Goal: Task Accomplishment & Management: Use online tool/utility

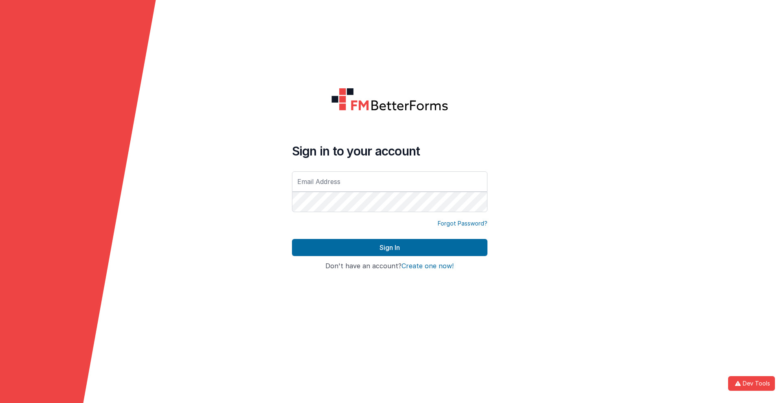
click at [389, 181] on input "text" at bounding box center [389, 181] width 195 height 20
type input "[PERSON_NAME][EMAIL_ADDRESS][DOMAIN_NAME]"
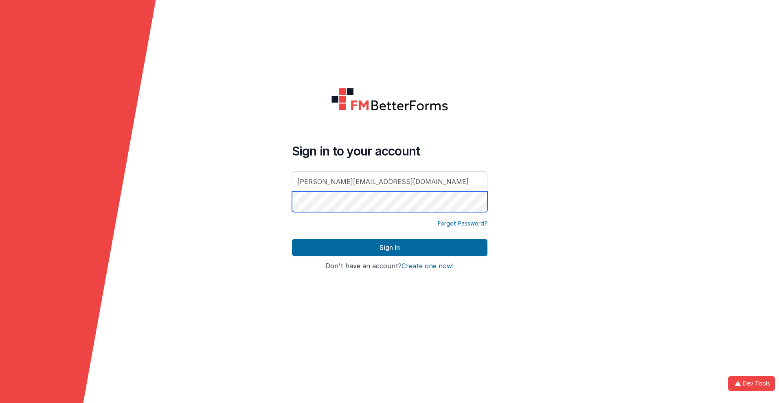
click at [292, 239] on button "Sign In" at bounding box center [389, 247] width 195 height 17
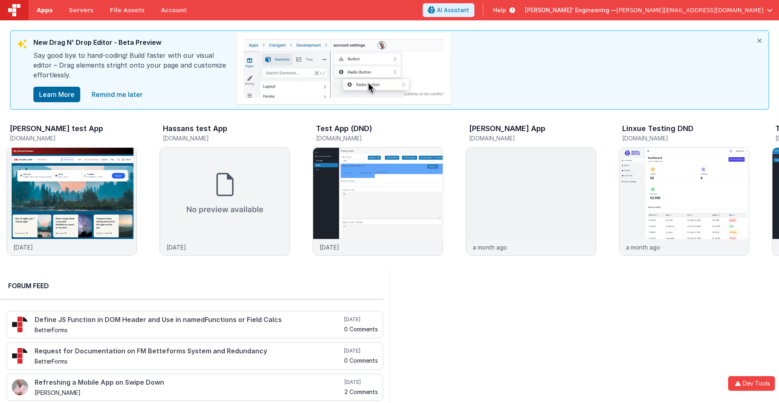
click at [44, 10] on span "Apps" at bounding box center [45, 10] width 16 height 8
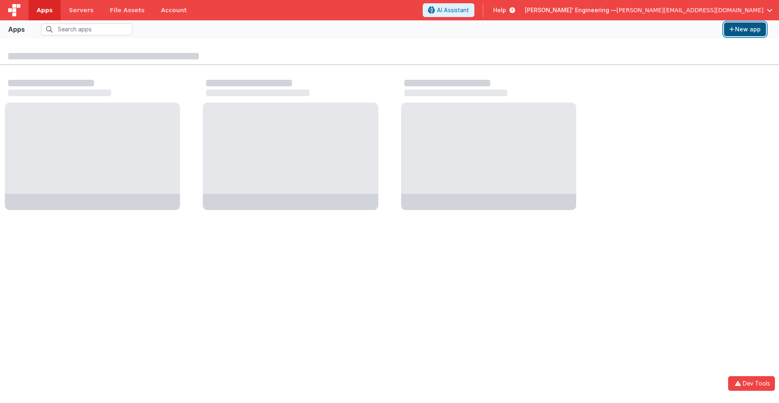
click at [745, 29] on button "New app" at bounding box center [745, 29] width 42 height 14
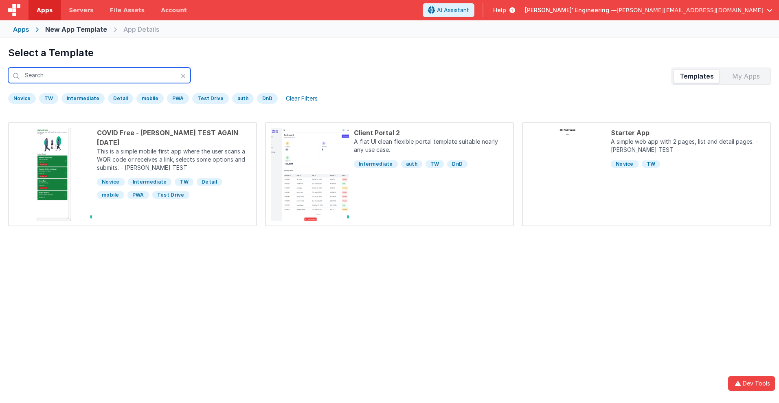
scroll to position [38, 0]
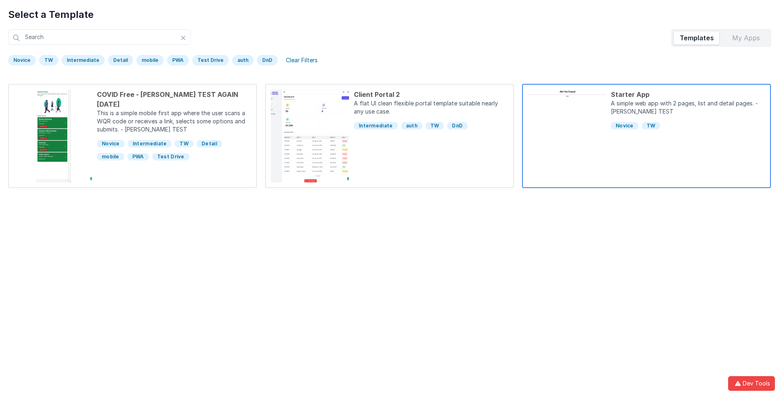
click at [688, 94] on div "Starter App" at bounding box center [688, 95] width 154 height 10
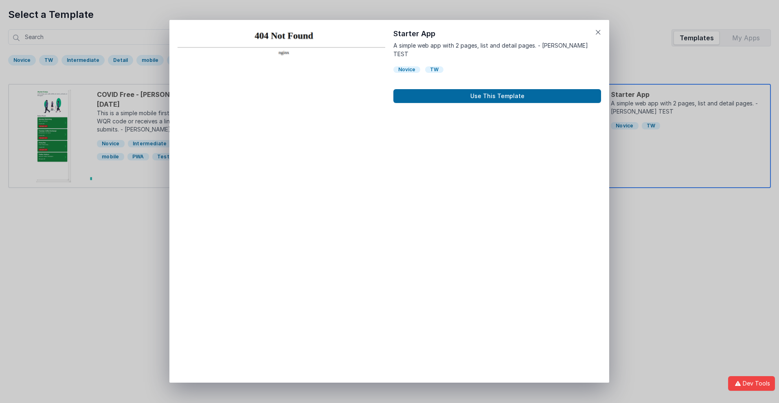
scroll to position [7, 0]
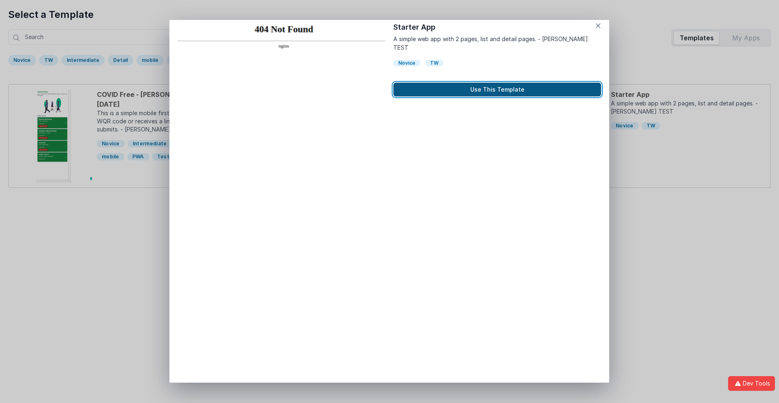
click at [497, 83] on button "Use This Template" at bounding box center [497, 90] width 208 height 14
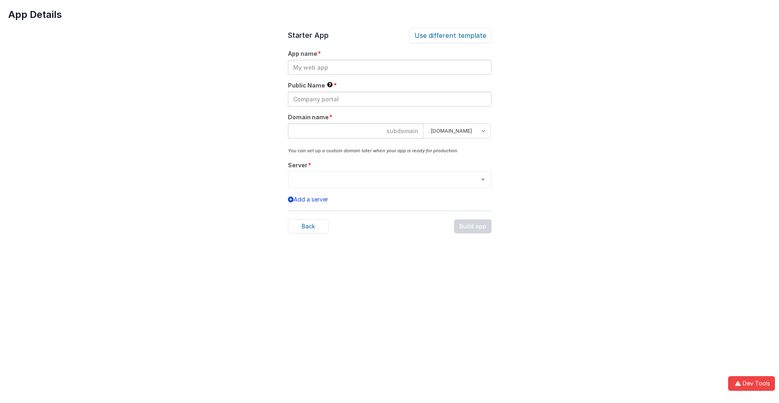
scroll to position [0, 0]
click at [389, 67] on input "text" at bounding box center [390, 67] width 204 height 15
type input "testapp131"
click at [389, 99] on input "text" at bounding box center [390, 99] width 204 height 15
type input "Test"
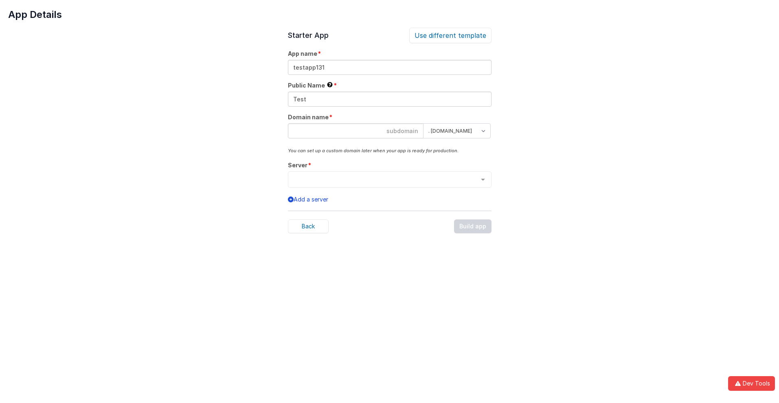
click at [355, 131] on input at bounding box center [356, 130] width 136 height 15
type input "testapp131"
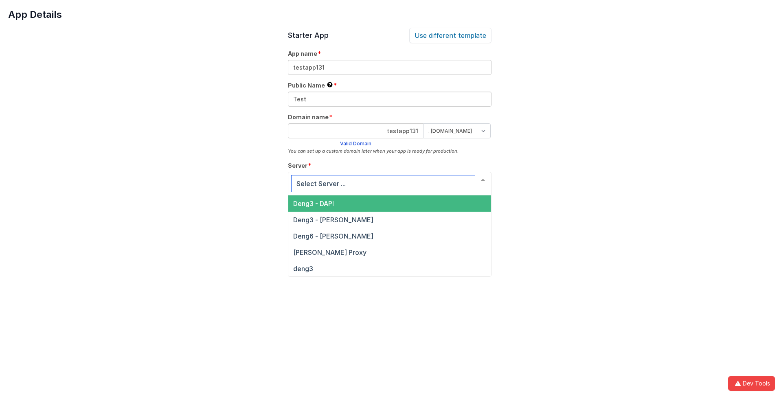
scroll to position [28, 0]
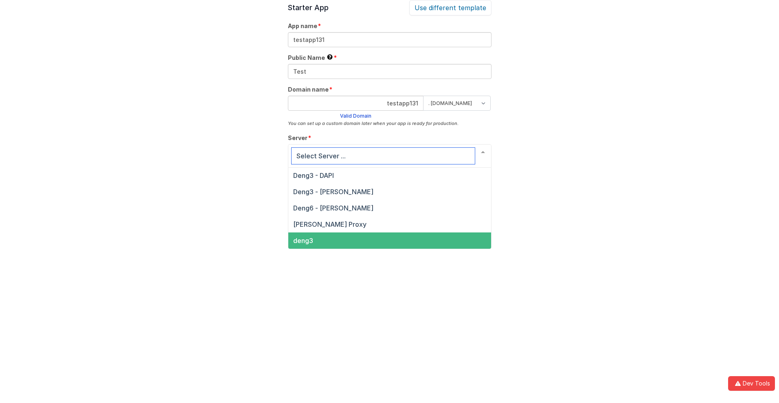
click at [302, 241] on span "deng3" at bounding box center [303, 241] width 20 height 8
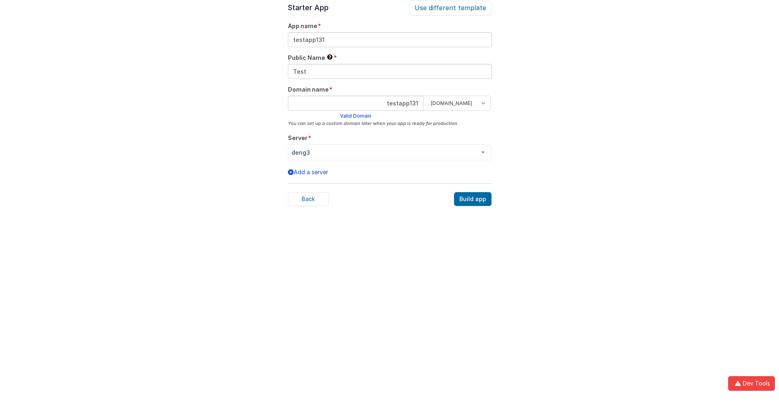
scroll to position [25, 0]
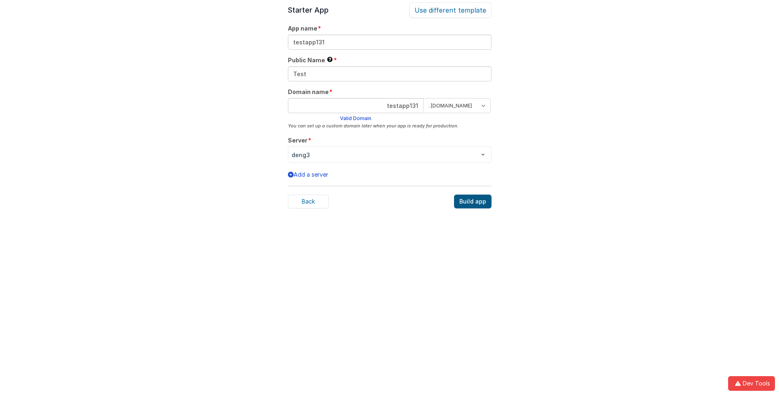
click at [473, 202] on div "Build app" at bounding box center [472, 202] width 37 height 14
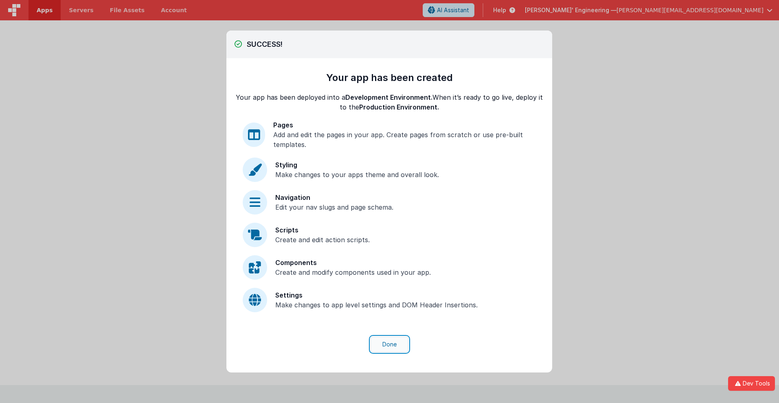
click at [389, 344] on button "Done" at bounding box center [389, 344] width 38 height 15
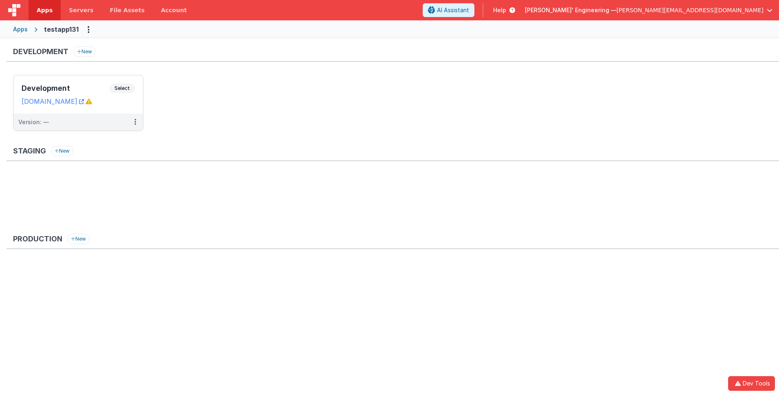
click at [44, 10] on span "Apps" at bounding box center [45, 10] width 16 height 8
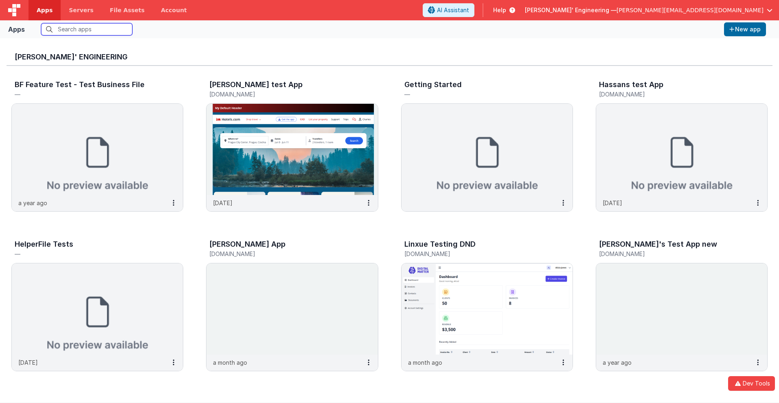
click at [87, 29] on input "text" at bounding box center [86, 29] width 91 height 12
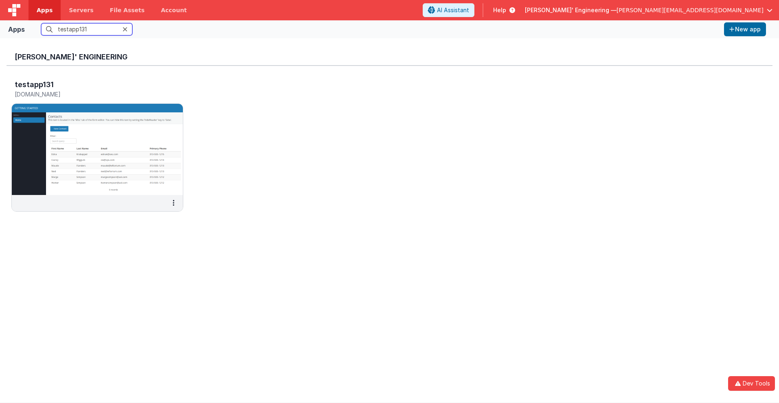
scroll to position [7, 0]
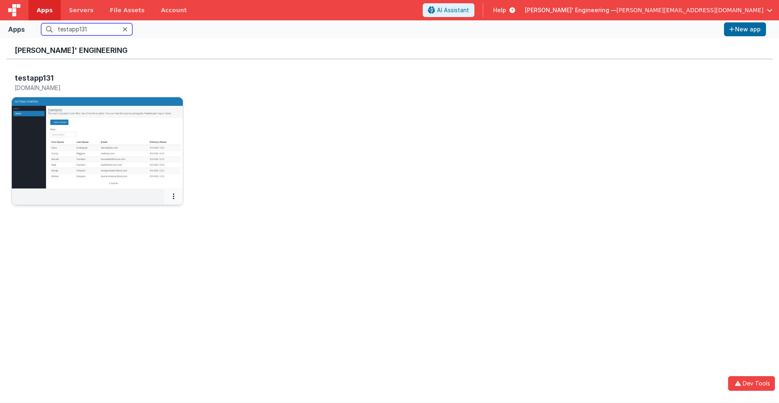
type input "testapp131"
click at [173, 196] on icon at bounding box center [174, 196] width 2 height 0
click at [154, 212] on link "Settings" at bounding box center [155, 212] width 56 height 15
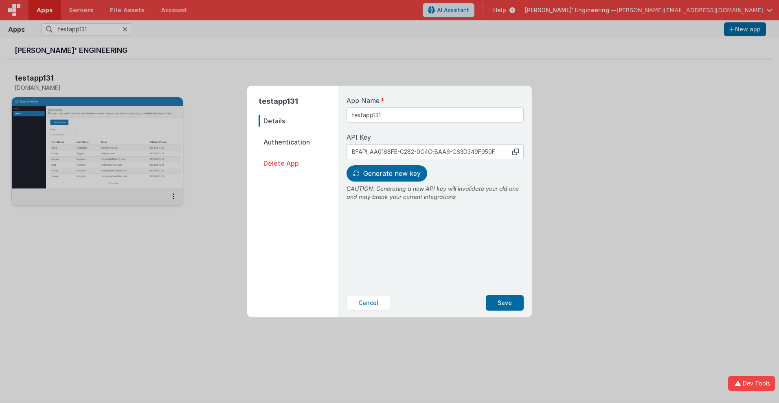
click at [298, 121] on span "Details" at bounding box center [299, 120] width 80 height 11
click at [408, 112] on input "testapp131" at bounding box center [434, 114] width 177 height 15
click at [515, 151] on icon at bounding box center [515, 152] width 7 height 7
click at [386, 173] on span "Generate new key" at bounding box center [391, 173] width 57 height 8
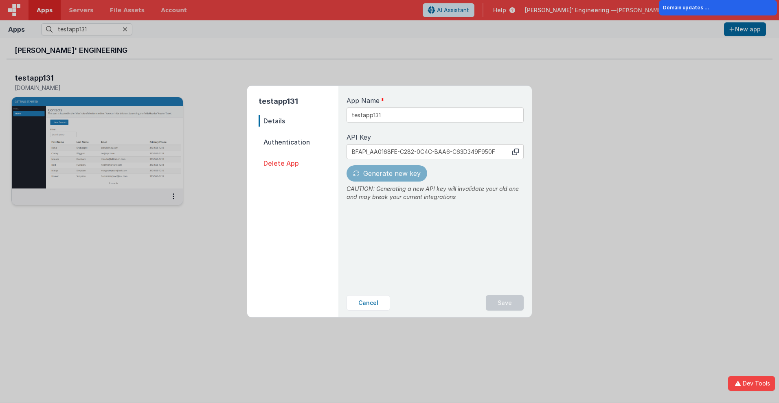
type input "BFAPI_0713FC7F-25B5-AC42-ACC9-AE0AF334A36A"
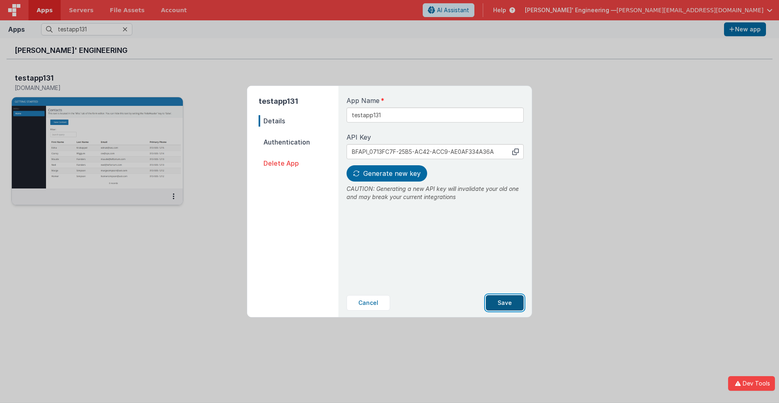
click at [505, 303] on button "Save" at bounding box center [505, 302] width 38 height 15
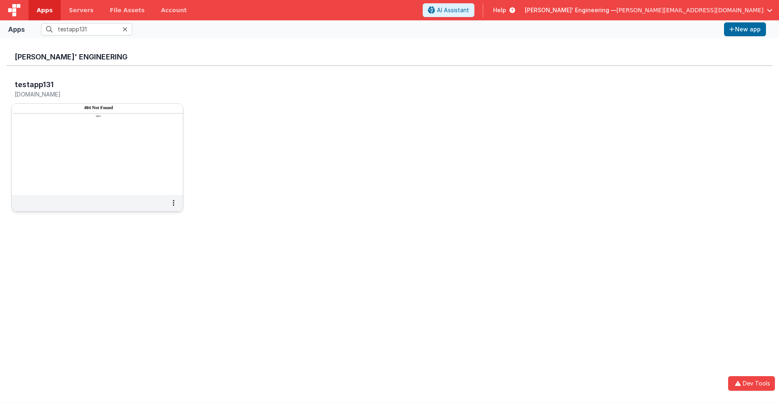
scroll to position [0, 0]
click at [33, 84] on h3 "testapp131" at bounding box center [34, 85] width 39 height 8
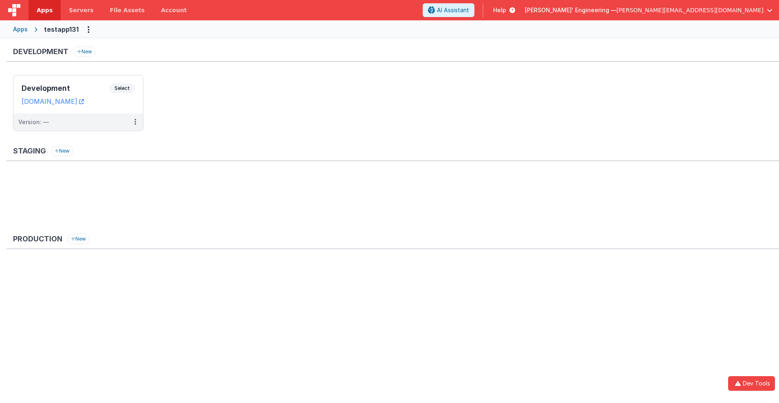
click at [44, 10] on span "Apps" at bounding box center [45, 10] width 16 height 8
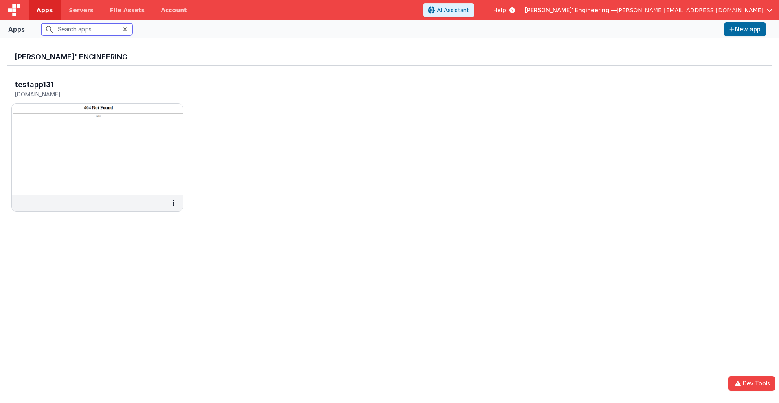
click at [87, 29] on input "text" at bounding box center [86, 29] width 91 height 12
type input "testapp131"
click at [89, 94] on h5 "[DOMAIN_NAME]" at bounding box center [89, 94] width 148 height 6
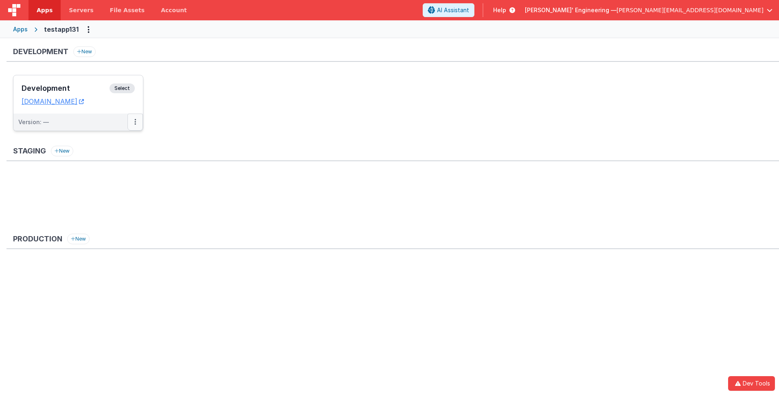
click at [135, 122] on icon at bounding box center [135, 122] width 2 height 0
click at [107, 140] on link "Edit" at bounding box center [107, 140] width 72 height 15
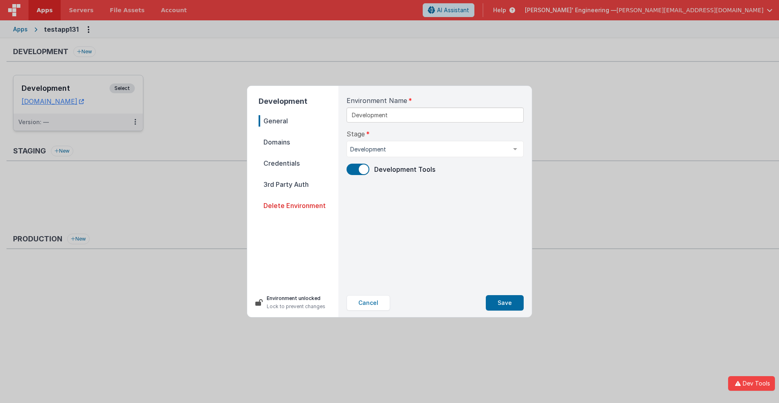
click at [298, 142] on span "Domains" at bounding box center [299, 141] width 80 height 11
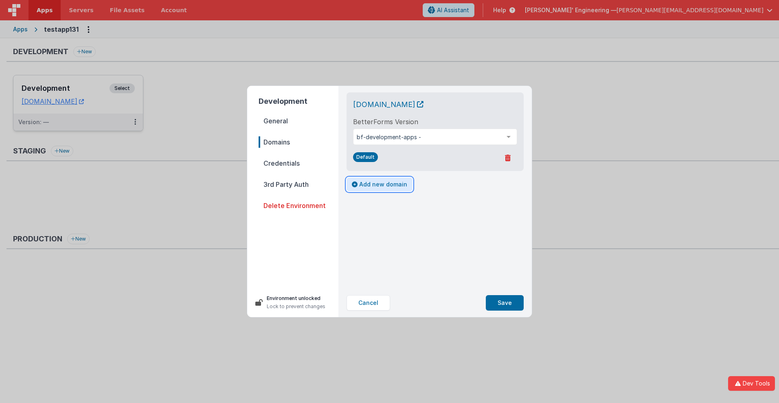
click at [378, 184] on button "Add new domain" at bounding box center [379, 184] width 66 height 14
select select "[DOMAIN_NAME]"
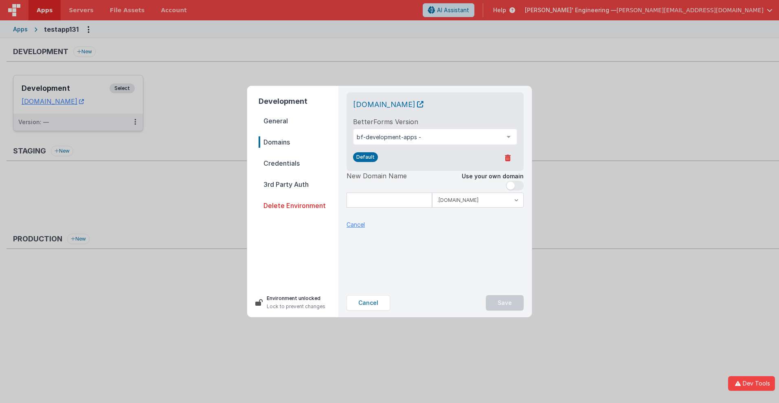
click at [355, 224] on p "Cancel" at bounding box center [355, 224] width 18 height 9
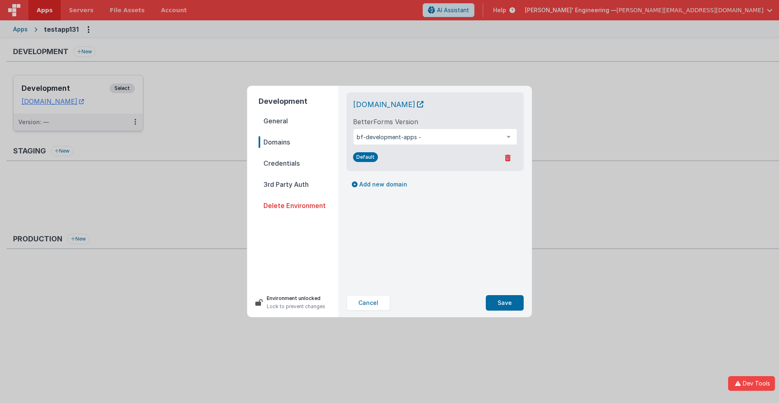
click at [298, 163] on span "Credentials" at bounding box center [299, 163] width 80 height 11
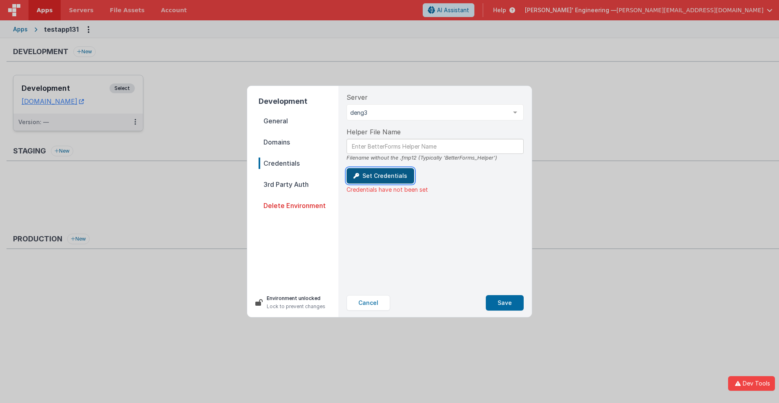
click at [379, 176] on button "Set Credentials" at bounding box center [380, 175] width 68 height 15
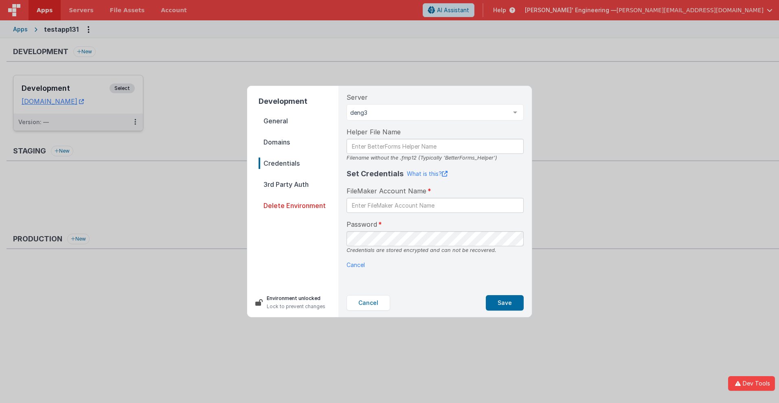
click at [351, 260] on div "Set Credentials What is this? FileMaker Account Name Password Credentials are s…" at bounding box center [434, 218] width 177 height 101
click at [435, 205] on input "text" at bounding box center [434, 205] width 177 height 15
type input "test"
click at [505, 303] on button "Save" at bounding box center [505, 302] width 38 height 15
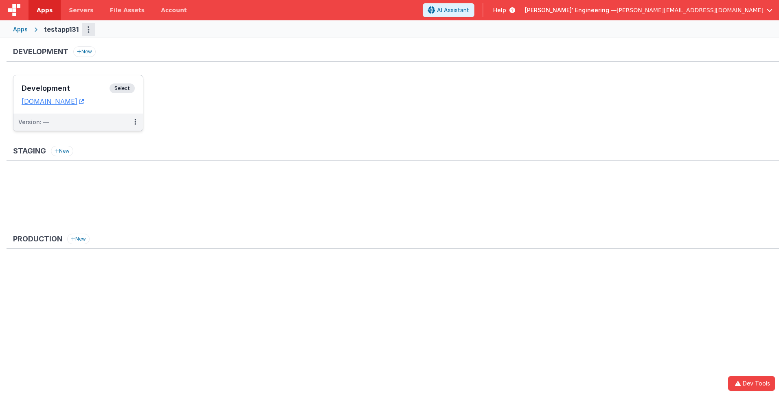
click at [88, 29] on icon "Options" at bounding box center [89, 29] width 2 height 0
